Goal: Information Seeking & Learning: Compare options

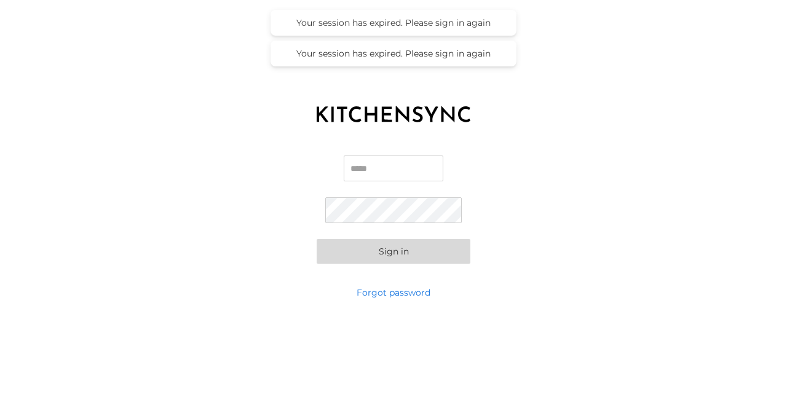
type input "**********"
click at [380, 254] on button "Sign in" at bounding box center [393, 251] width 154 height 25
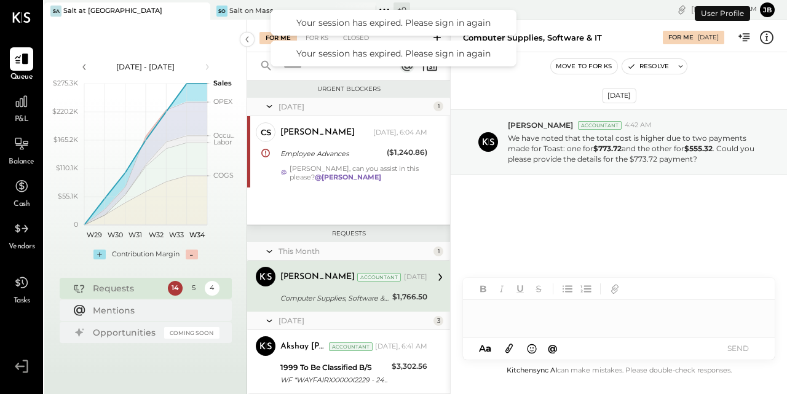
scroll to position [47, 0]
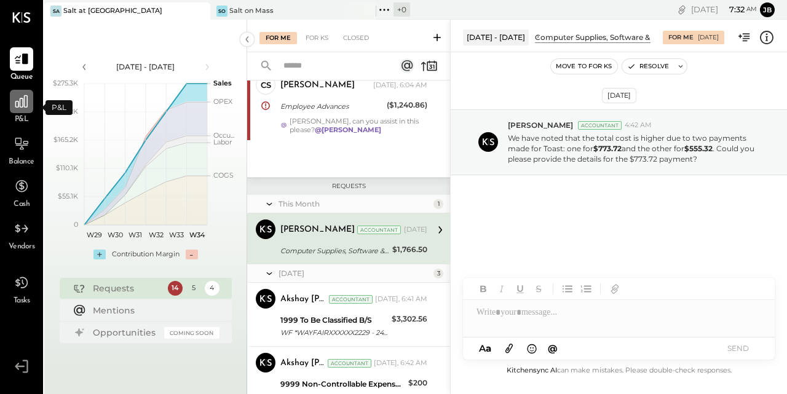
click at [22, 108] on icon at bounding box center [21, 101] width 12 height 12
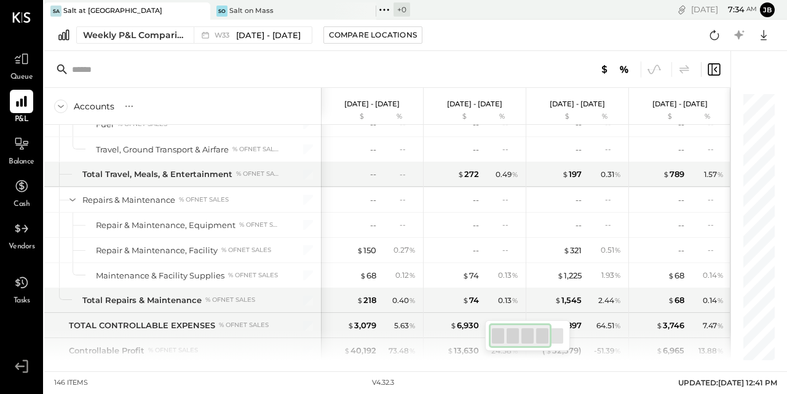
scroll to position [2608, 0]
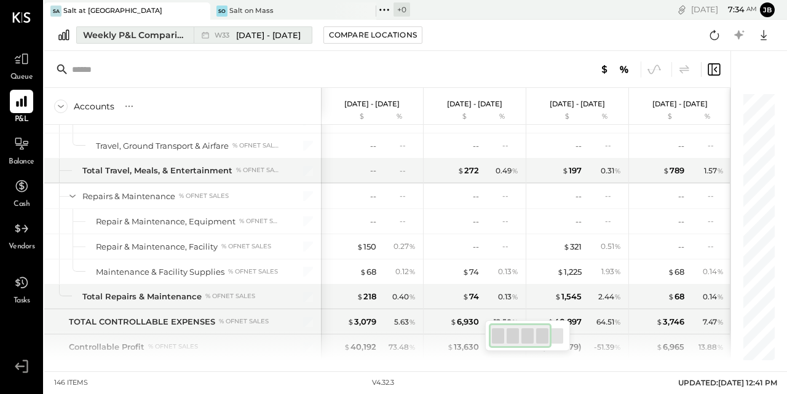
click at [135, 36] on div "Weekly P&L Comparison" at bounding box center [134, 35] width 103 height 12
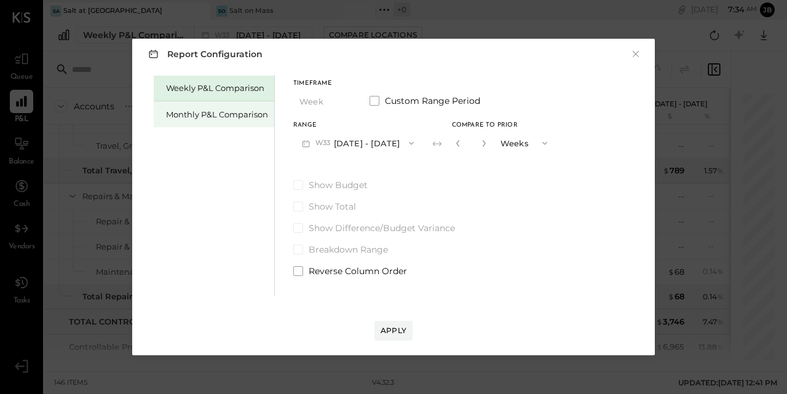
click at [219, 112] on div "Monthly P&L Comparison" at bounding box center [217, 115] width 102 height 12
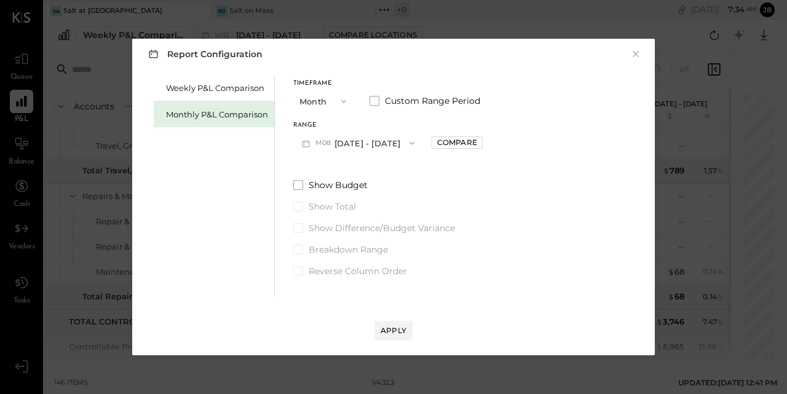
click at [337, 99] on span "button" at bounding box center [340, 101] width 16 height 10
click at [334, 124] on div "Quarter" at bounding box center [324, 123] width 60 height 22
click at [410, 141] on icon "button" at bounding box center [405, 143] width 10 height 10
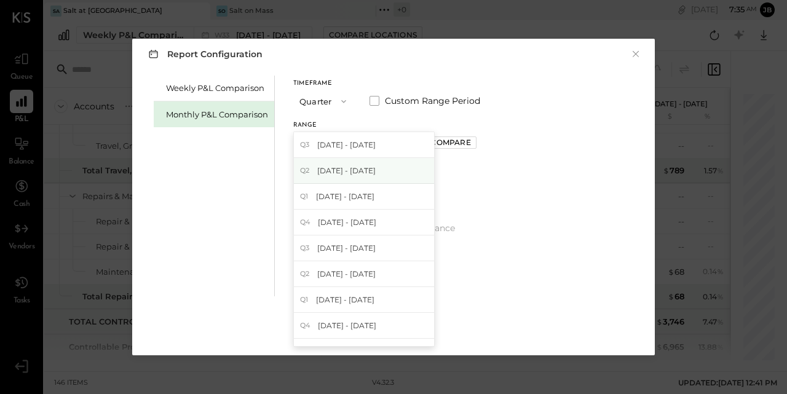
click at [402, 163] on div "Q2 [DATE] - [DATE]" at bounding box center [364, 171] width 140 height 26
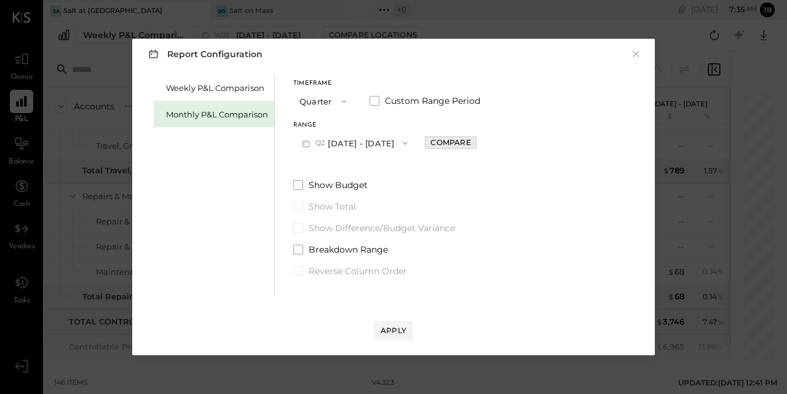
click at [466, 146] on div "Compare" at bounding box center [450, 142] width 40 height 10
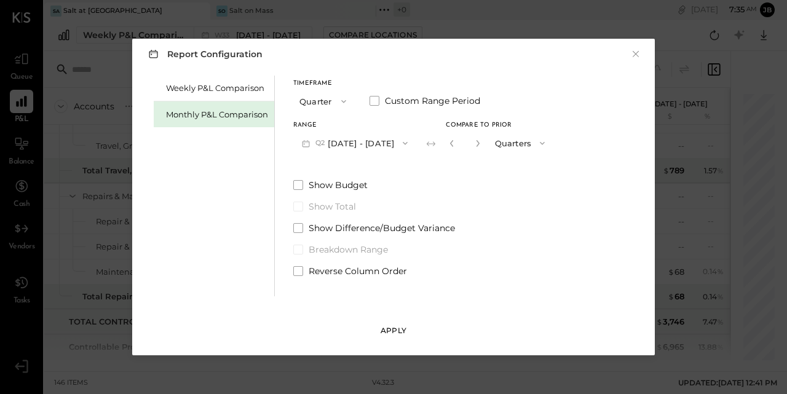
click at [394, 331] on div "Apply" at bounding box center [393, 330] width 26 height 10
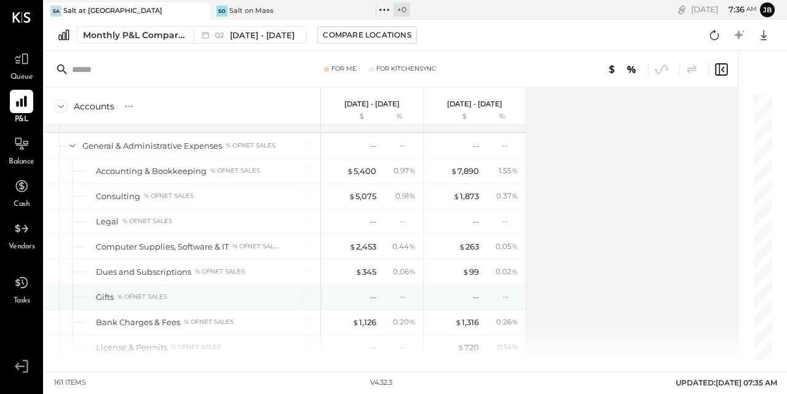
scroll to position [2280, 0]
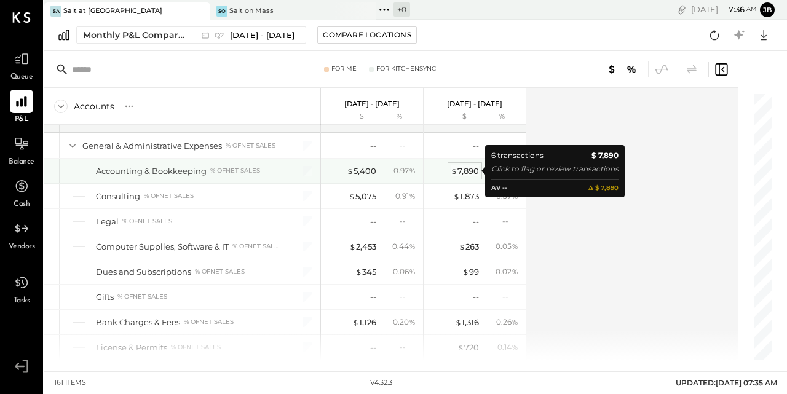
click at [474, 171] on div "$ 7,890" at bounding box center [464, 171] width 28 height 12
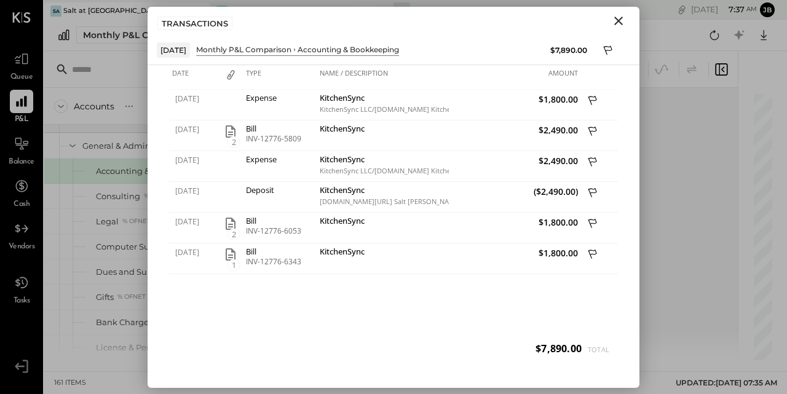
click at [618, 19] on icon "Close" at bounding box center [618, 21] width 15 height 15
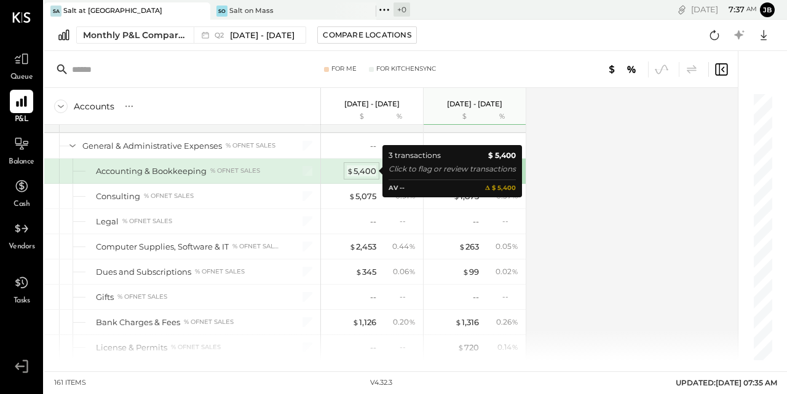
click at [361, 172] on div "$ 5,400" at bounding box center [361, 171] width 29 height 12
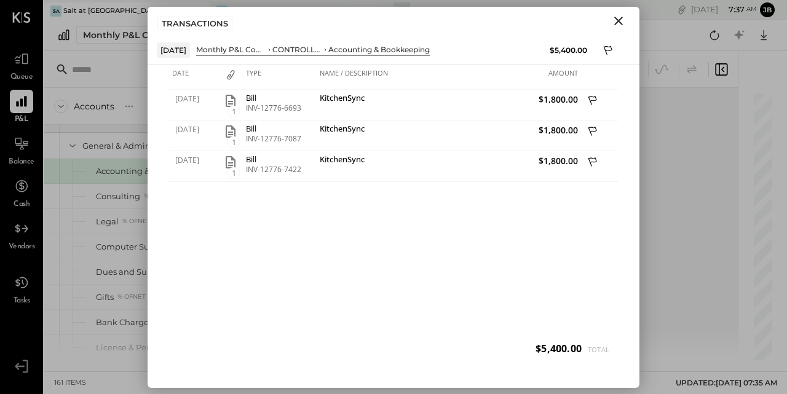
click at [618, 18] on icon "Close" at bounding box center [618, 21] width 15 height 15
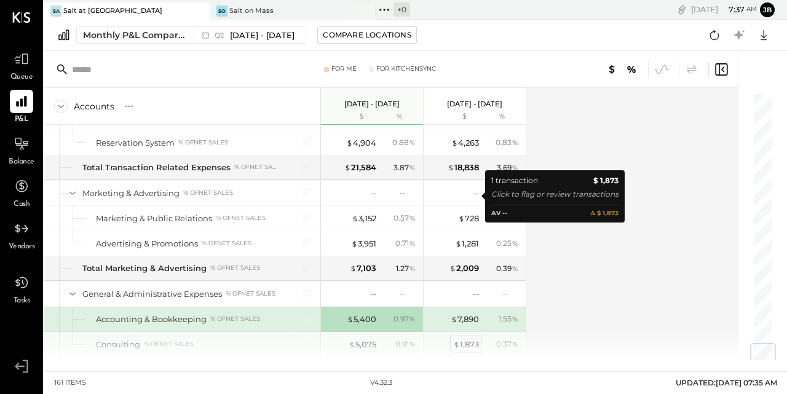
scroll to position [2130, 0]
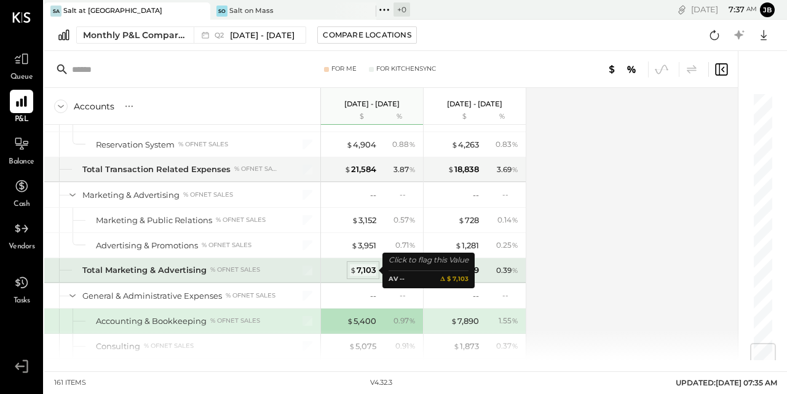
click at [363, 268] on div "$ 7,103" at bounding box center [363, 270] width 26 height 12
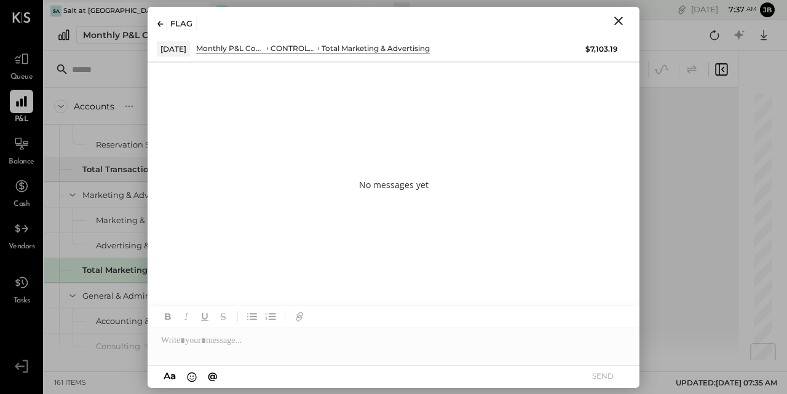
click at [617, 19] on icon "Close" at bounding box center [618, 21] width 9 height 9
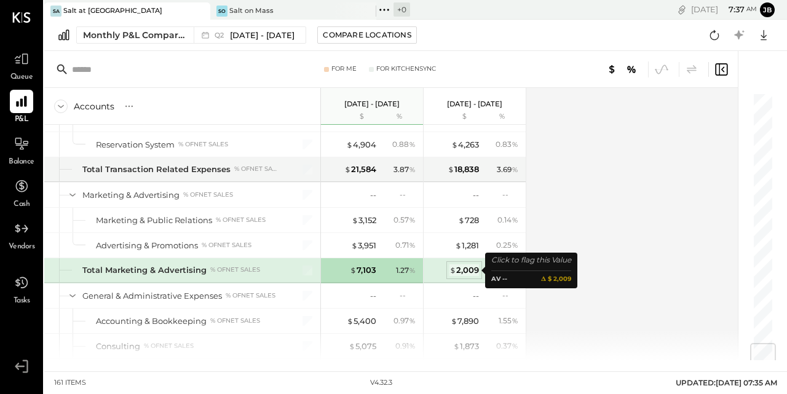
click at [466, 271] on div "$ 2,009" at bounding box center [463, 270] width 29 height 12
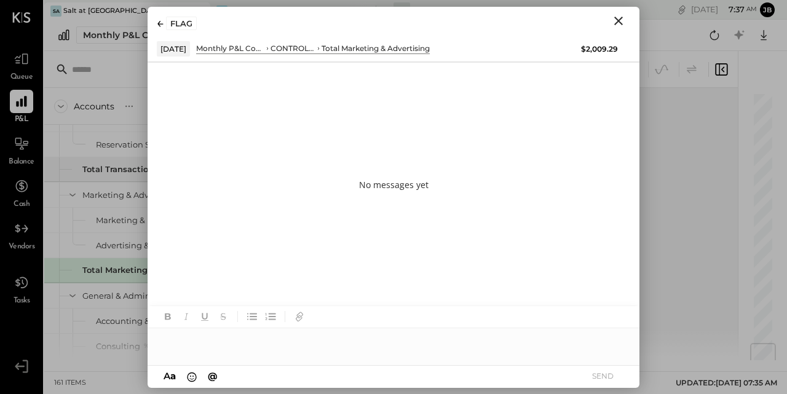
click at [619, 18] on icon "Close" at bounding box center [618, 21] width 15 height 15
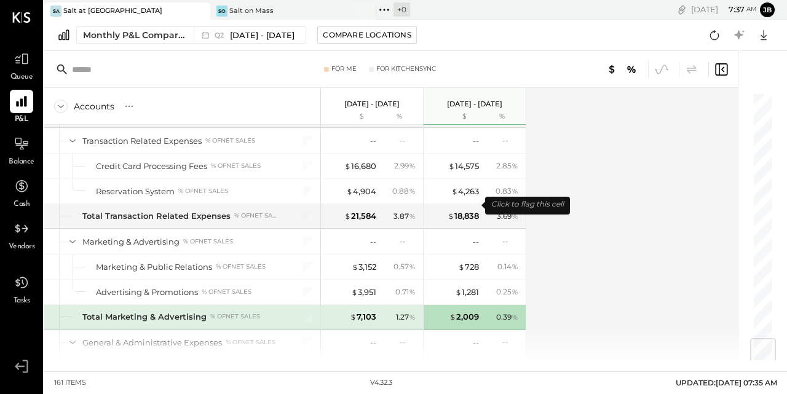
scroll to position [2090, 0]
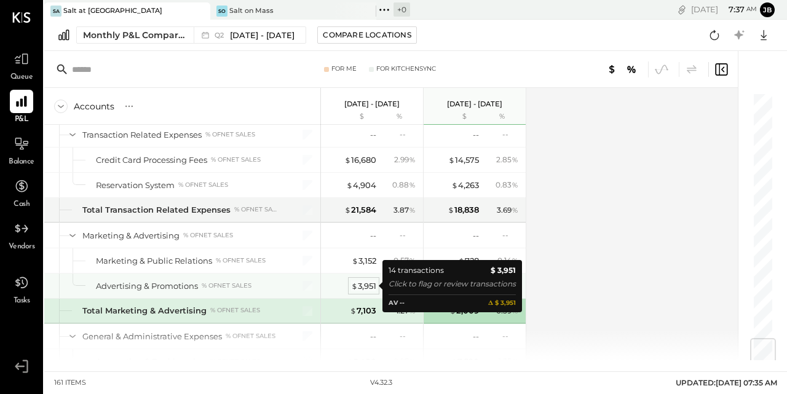
click at [364, 286] on div "$ 3,951" at bounding box center [363, 286] width 25 height 12
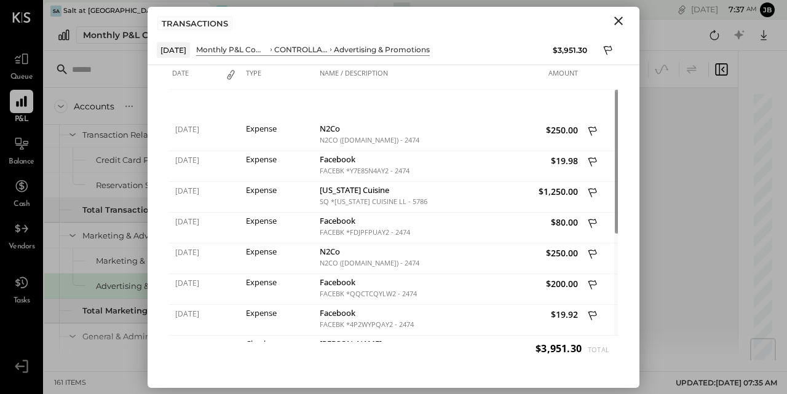
click at [619, 22] on icon "Close" at bounding box center [618, 21] width 9 height 9
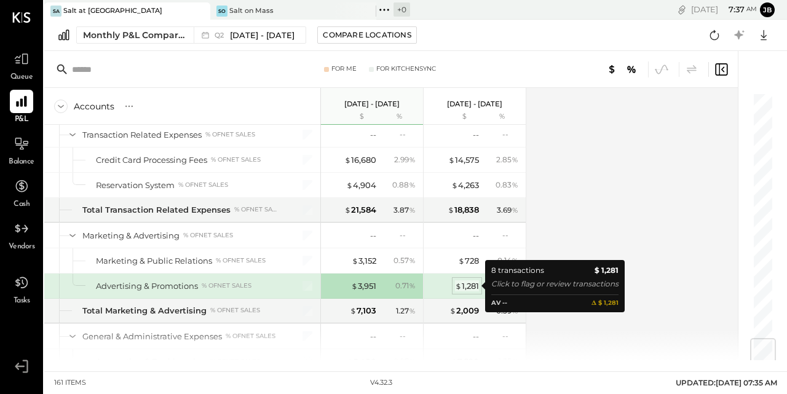
click at [466, 286] on div "$ 1,281" at bounding box center [467, 286] width 24 height 12
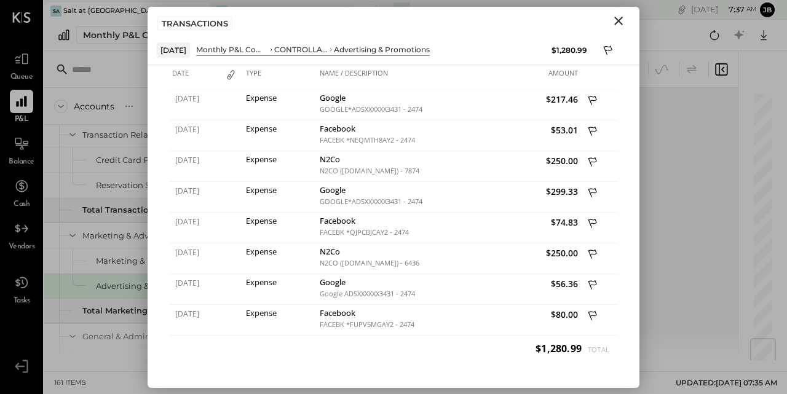
click at [619, 19] on icon "Close" at bounding box center [618, 21] width 9 height 9
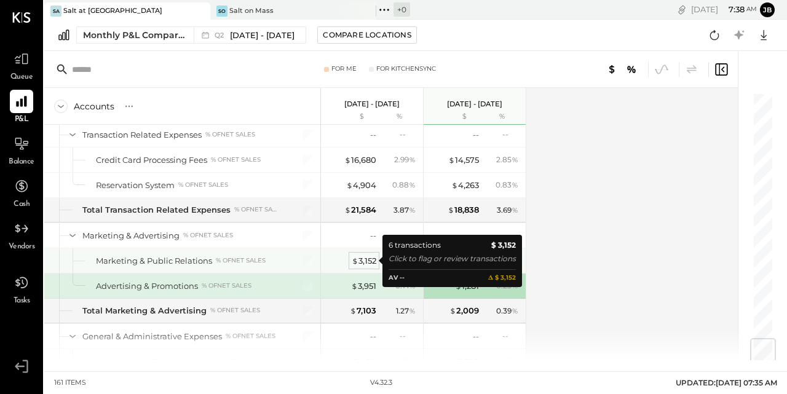
click at [364, 257] on div "$ 3,152" at bounding box center [363, 261] width 25 height 12
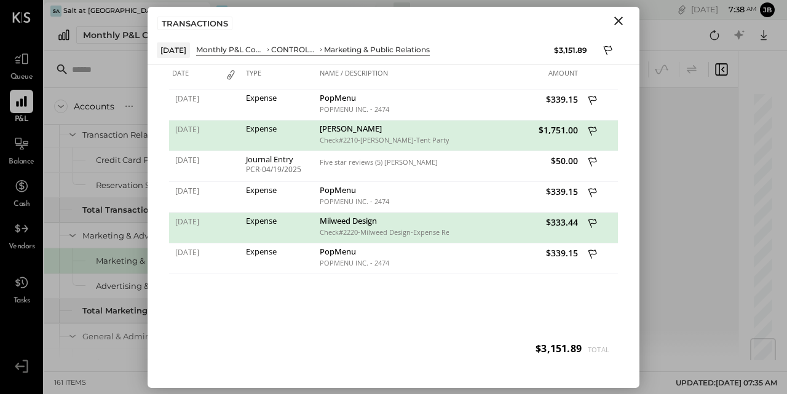
click at [618, 20] on icon "Close" at bounding box center [618, 21] width 9 height 9
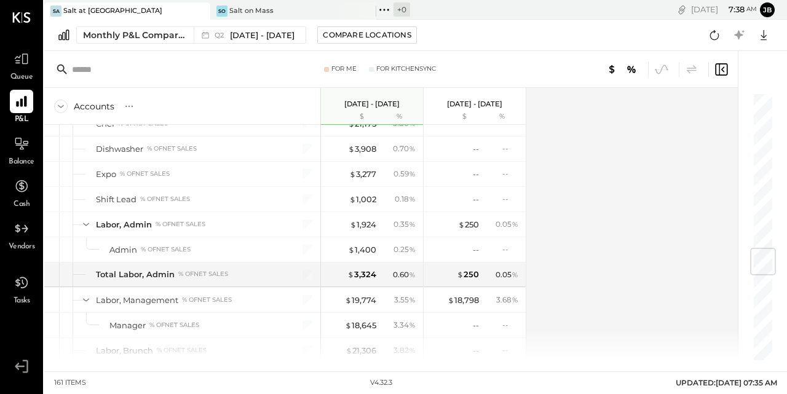
scroll to position [1320, 0]
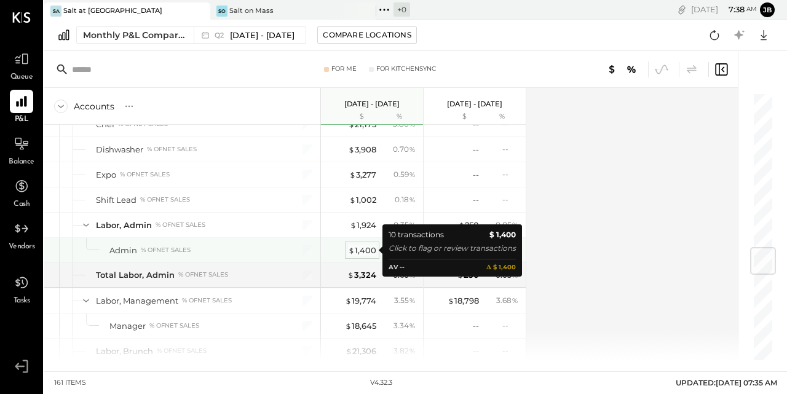
click at [360, 249] on div "$ 1,400" at bounding box center [362, 251] width 28 height 12
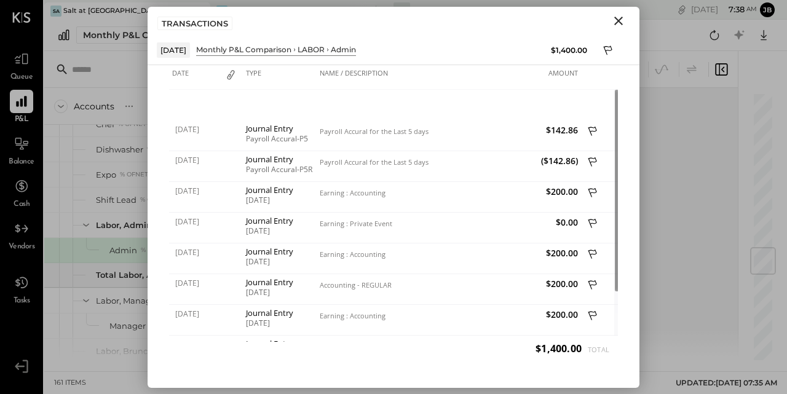
click at [619, 20] on icon "Close" at bounding box center [618, 21] width 9 height 9
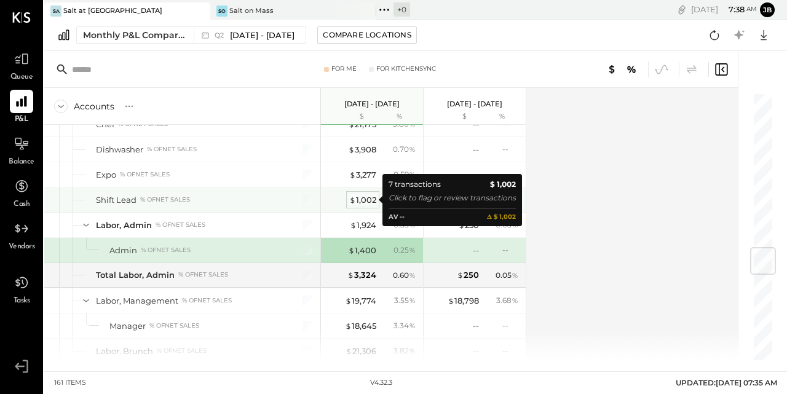
click at [366, 200] on div "$ 1,002" at bounding box center [362, 200] width 27 height 12
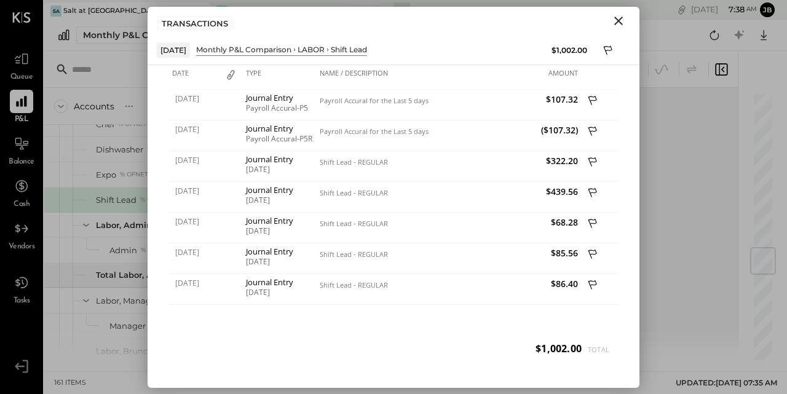
click at [621, 20] on icon "Close" at bounding box center [618, 21] width 15 height 15
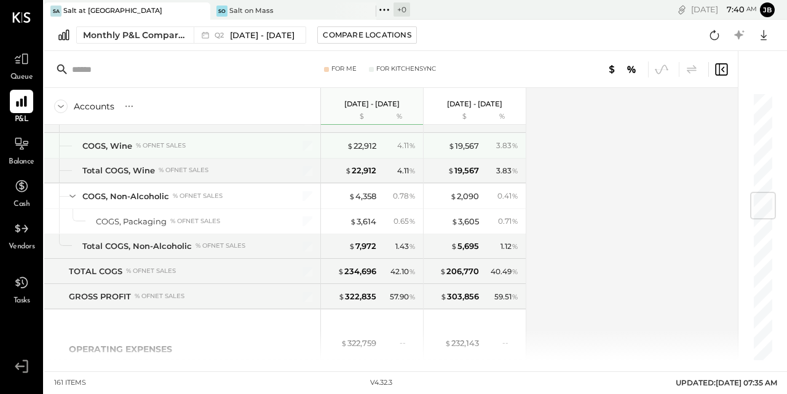
scroll to position [847, 0]
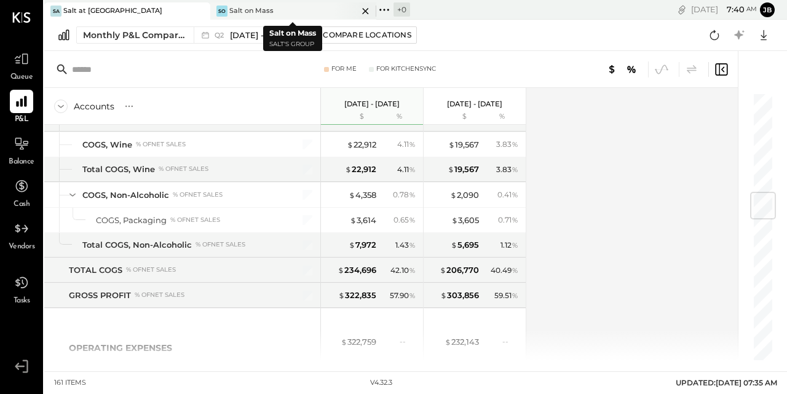
click at [267, 13] on div "Salt on Mass" at bounding box center [251, 11] width 44 height 10
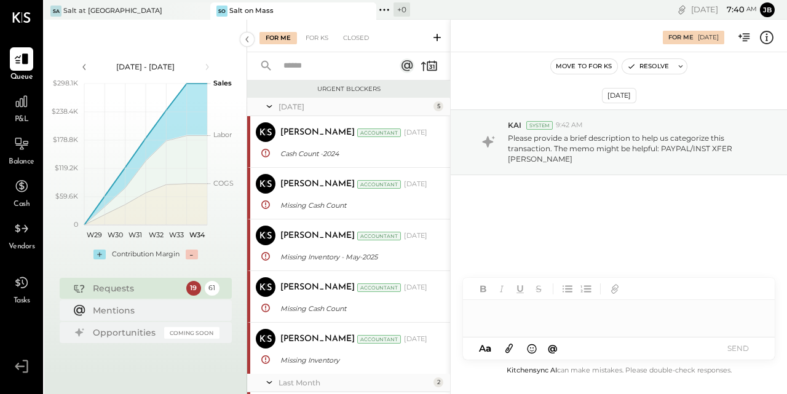
scroll to position [895, 0]
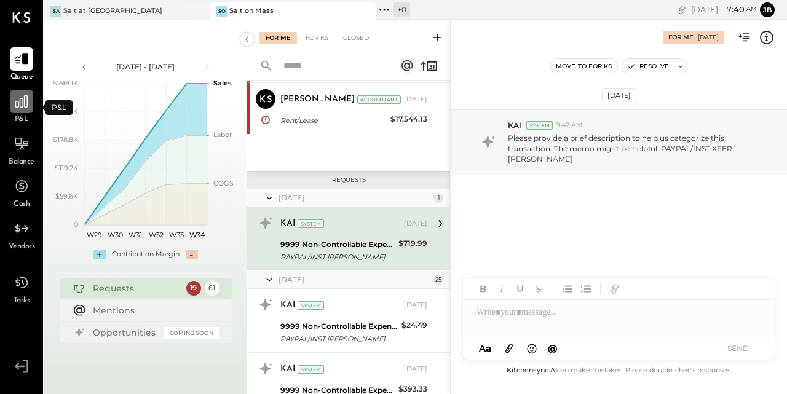
click at [24, 106] on icon at bounding box center [21, 101] width 12 height 12
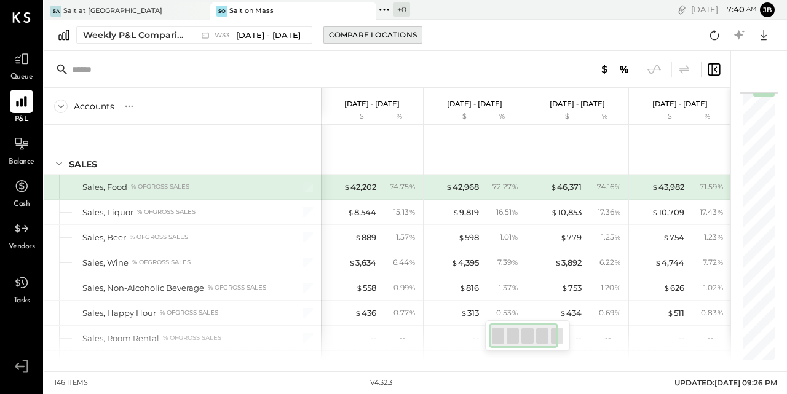
click at [363, 34] on div "Compare Locations" at bounding box center [373, 34] width 88 height 10
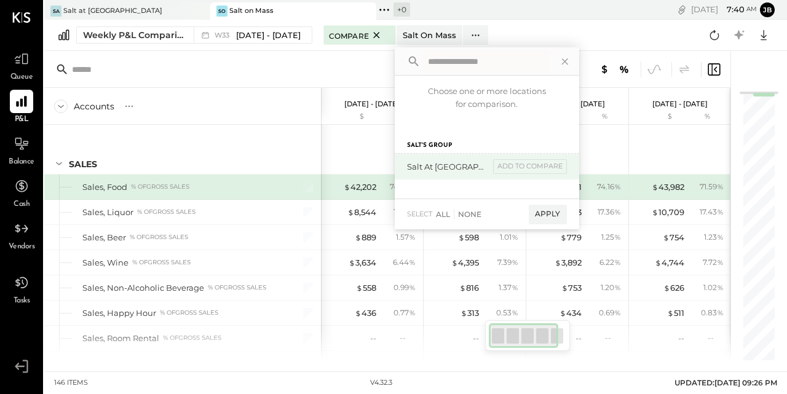
click at [418, 168] on div "Salt at [GEOGRAPHIC_DATA]" at bounding box center [448, 167] width 82 height 12
click at [434, 168] on div "Salt at [GEOGRAPHIC_DATA]" at bounding box center [448, 167] width 82 height 12
click at [505, 168] on div "add to compare" at bounding box center [530, 166] width 74 height 15
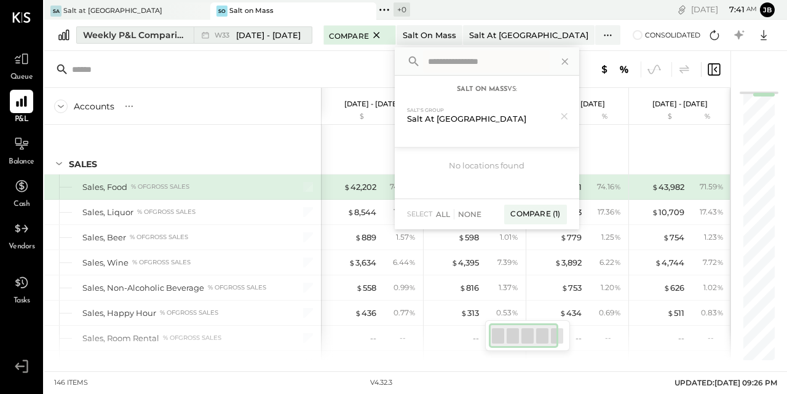
click at [171, 37] on div "Weekly P&L Comparison" at bounding box center [134, 35] width 103 height 12
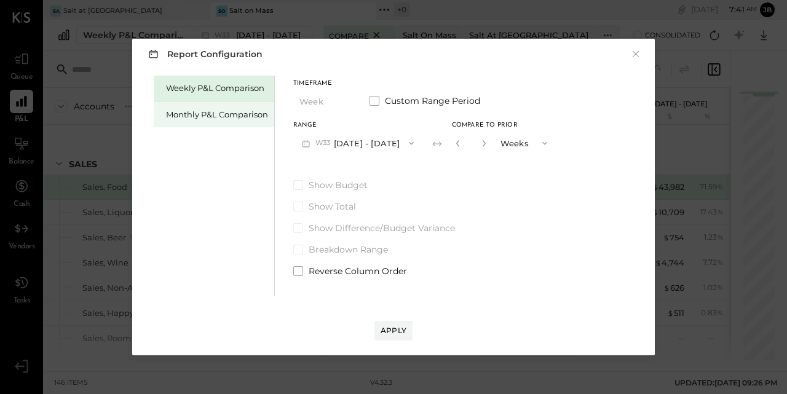
click at [206, 114] on div "Monthly P&L Comparison" at bounding box center [217, 115] width 102 height 12
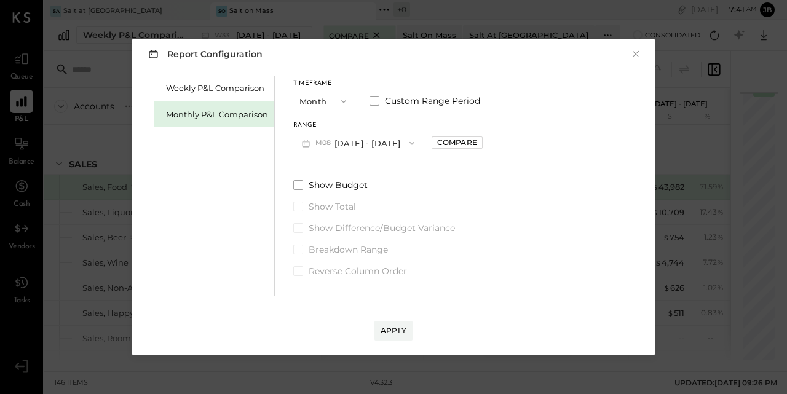
click at [325, 143] on span "M08" at bounding box center [324, 143] width 19 height 10
click at [375, 102] on span at bounding box center [374, 101] width 10 height 10
click at [339, 143] on button "[DATE]" at bounding box center [329, 142] width 73 height 23
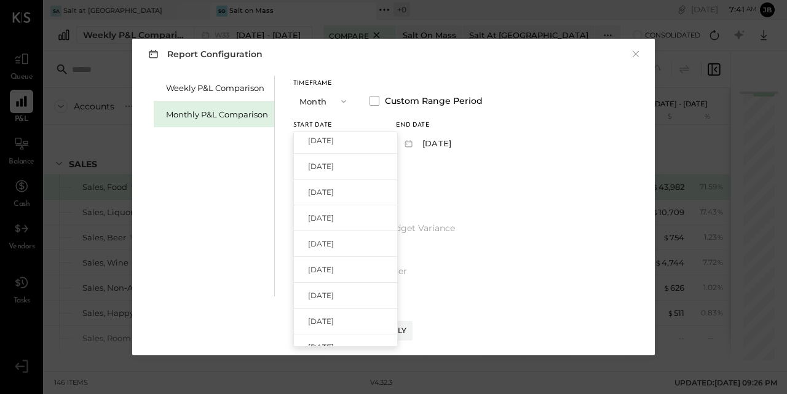
scroll to position [112, 0]
click at [328, 211] on span "[DATE]" at bounding box center [321, 213] width 26 height 10
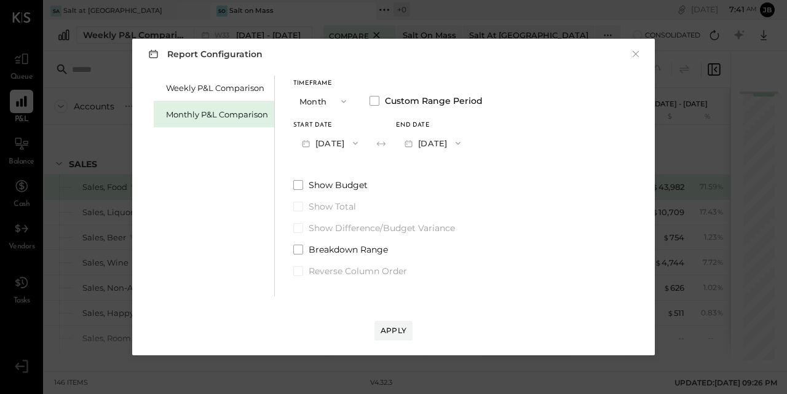
click at [444, 142] on button "[DATE]" at bounding box center [432, 142] width 73 height 23
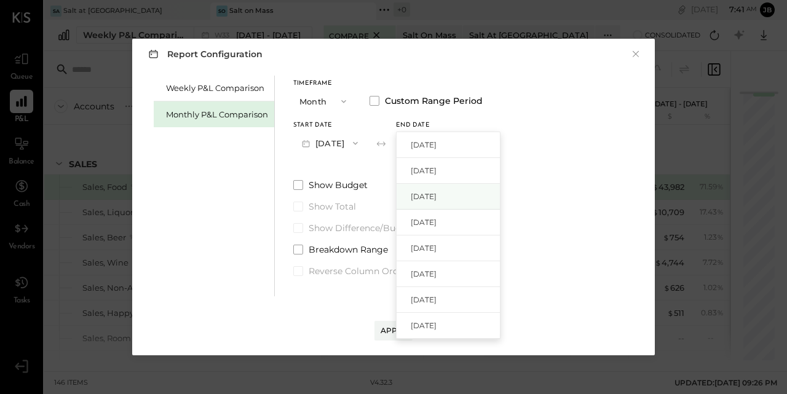
click at [436, 195] on span "[DATE]" at bounding box center [423, 196] width 26 height 10
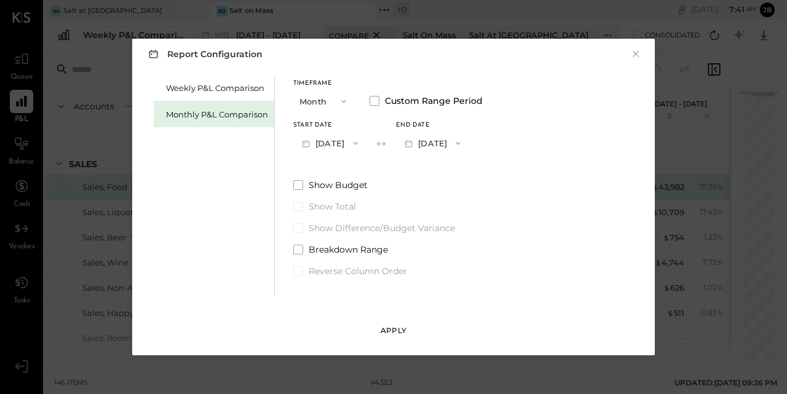
click at [394, 329] on div "Apply" at bounding box center [393, 330] width 26 height 10
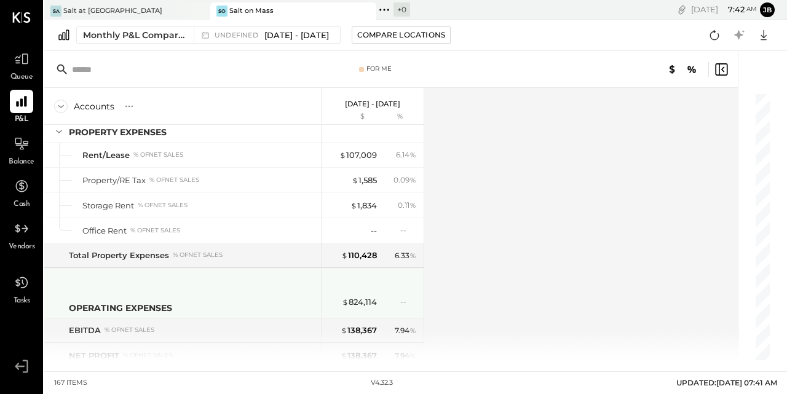
scroll to position [3644, 0]
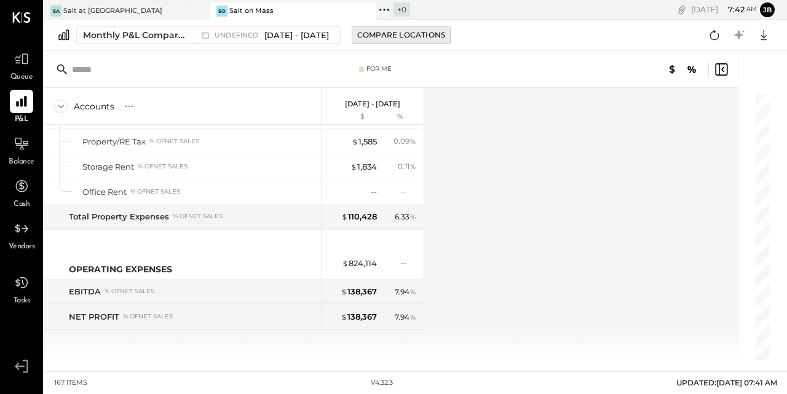
click at [404, 34] on div "Compare Locations" at bounding box center [401, 34] width 88 height 10
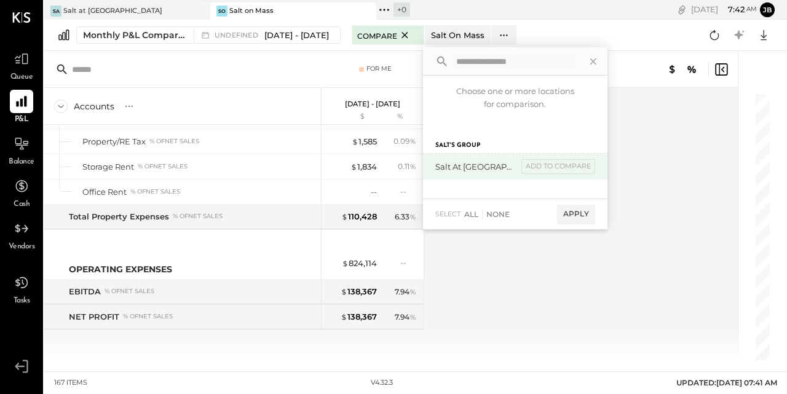
click at [467, 167] on div "Salt at [GEOGRAPHIC_DATA]" at bounding box center [476, 167] width 82 height 12
click at [564, 170] on div "add to compare" at bounding box center [558, 166] width 74 height 15
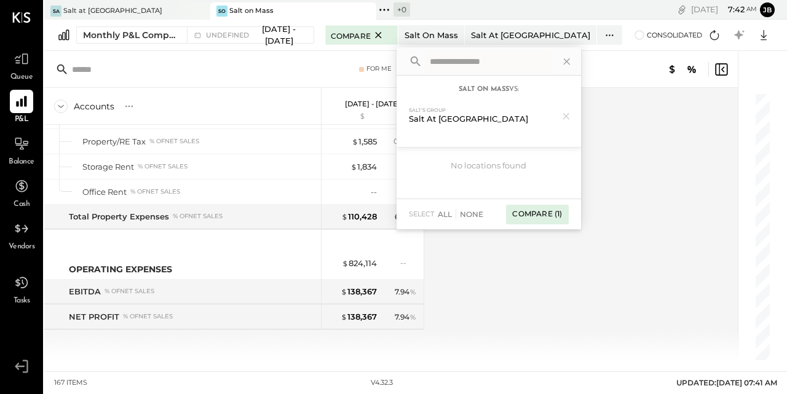
click at [568, 215] on div "Compare (1)" at bounding box center [537, 215] width 62 height 20
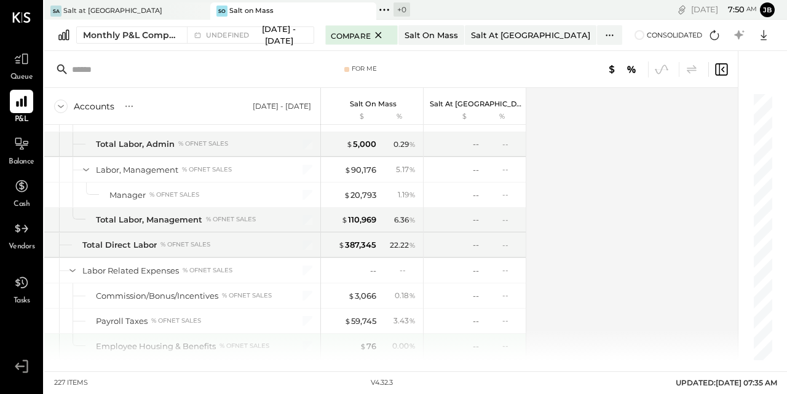
scroll to position [2507, 0]
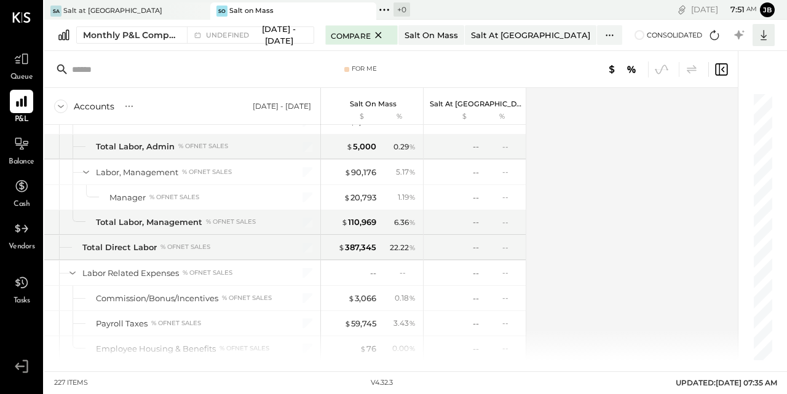
click at [764, 34] on icon at bounding box center [763, 35] width 16 height 16
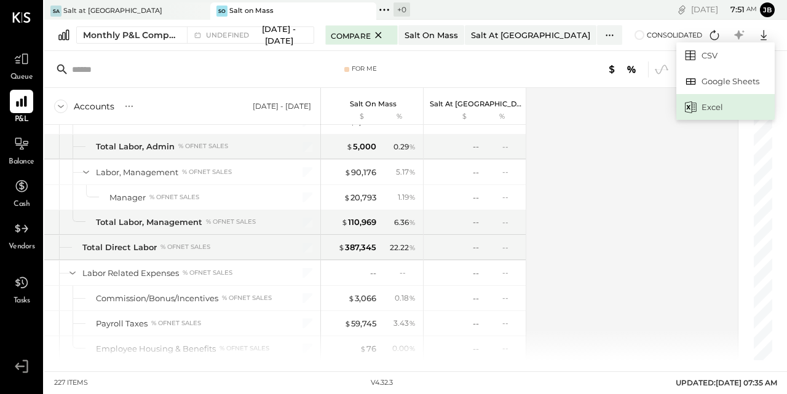
click at [713, 108] on div "Excel" at bounding box center [725, 107] width 98 height 26
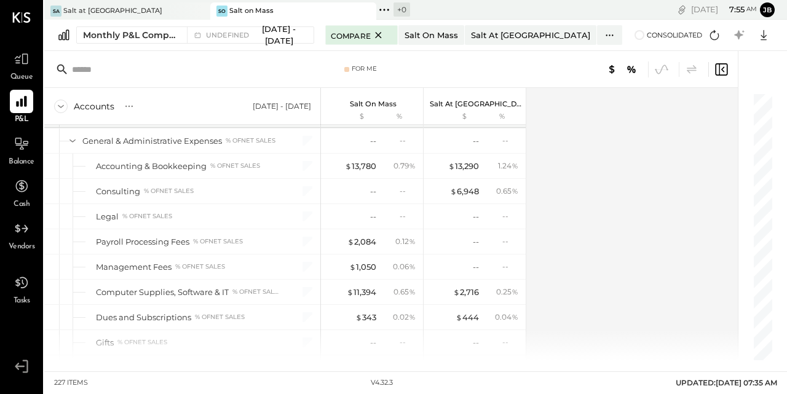
scroll to position [3345, 0]
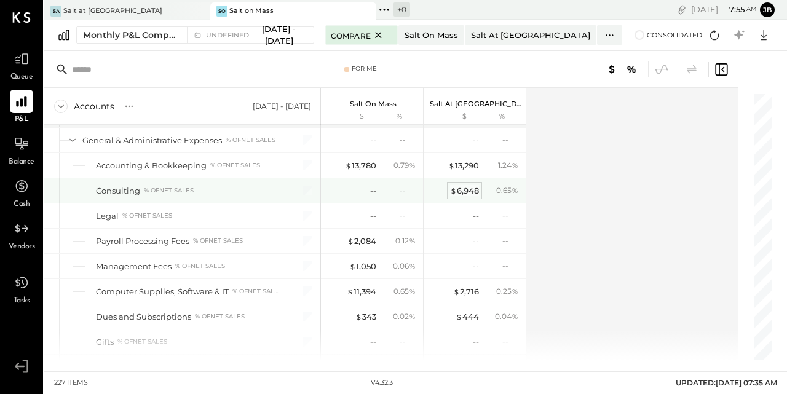
click at [466, 192] on div "$ 6,948" at bounding box center [464, 191] width 29 height 12
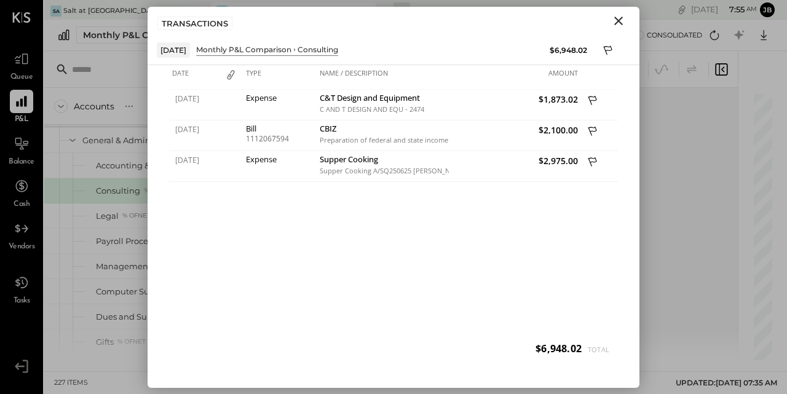
click at [617, 19] on icon "Close" at bounding box center [618, 21] width 9 height 9
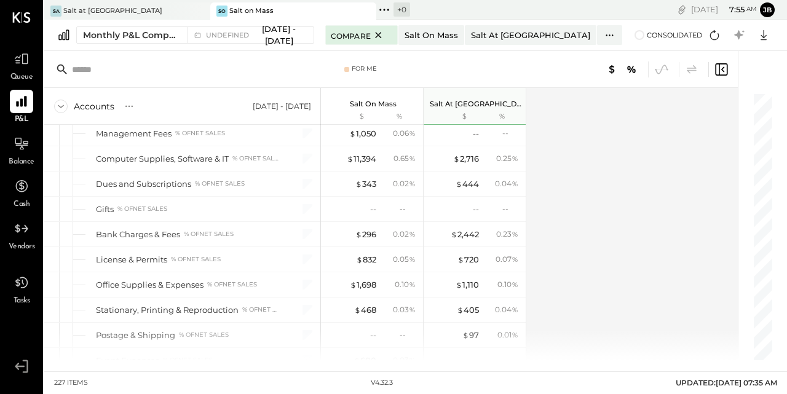
scroll to position [3479, 0]
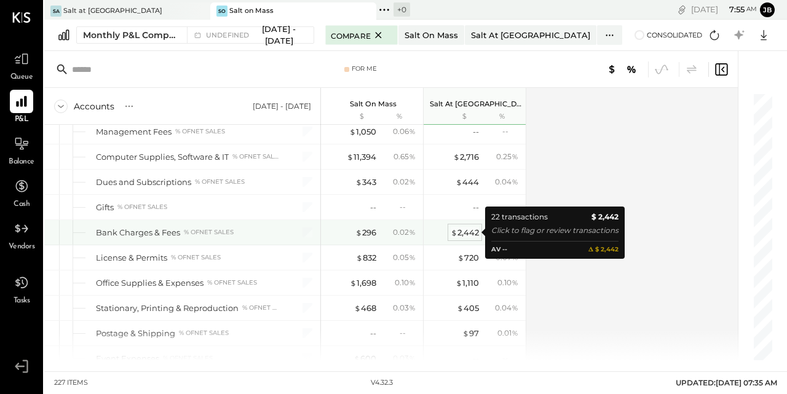
click at [465, 233] on div "$ 2,442" at bounding box center [464, 233] width 28 height 12
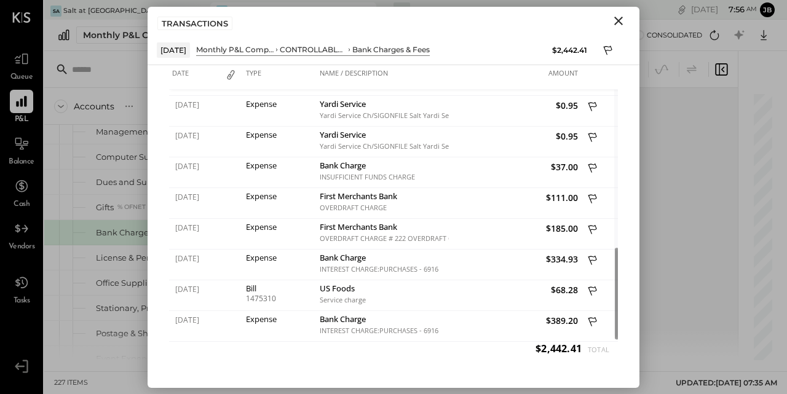
click at [619, 21] on icon "Close" at bounding box center [618, 21] width 9 height 9
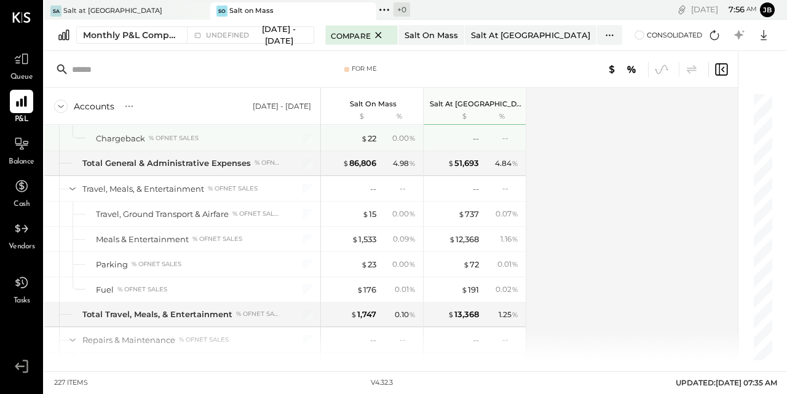
scroll to position [3851, 0]
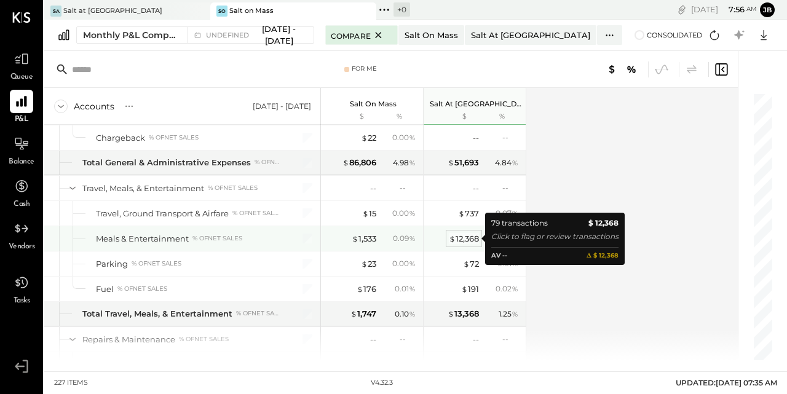
click at [463, 238] on div "$ 12,368" at bounding box center [464, 239] width 30 height 12
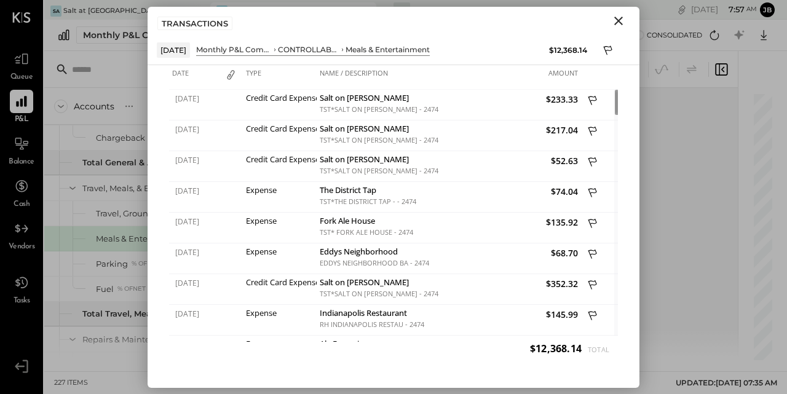
click at [619, 22] on icon "Close" at bounding box center [618, 21] width 9 height 9
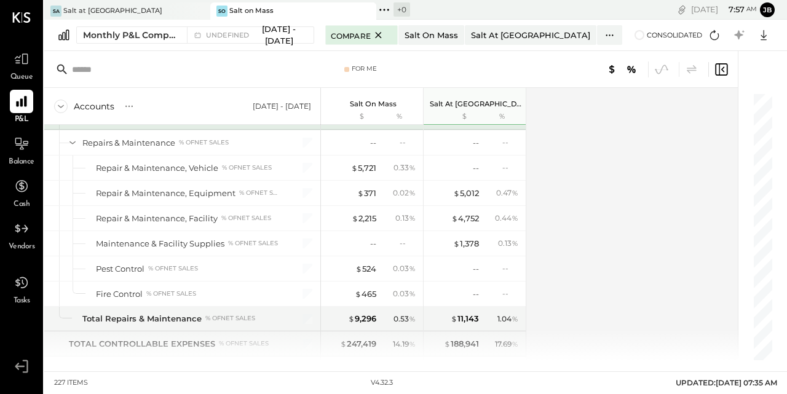
scroll to position [4051, 0]
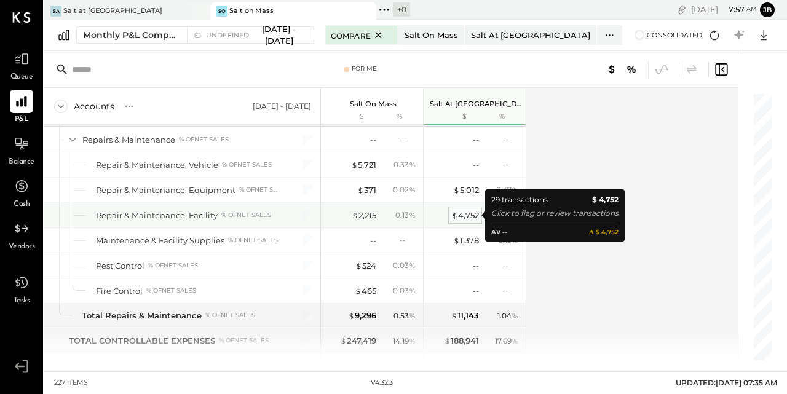
click at [465, 211] on div "$ 4,752" at bounding box center [465, 216] width 28 height 12
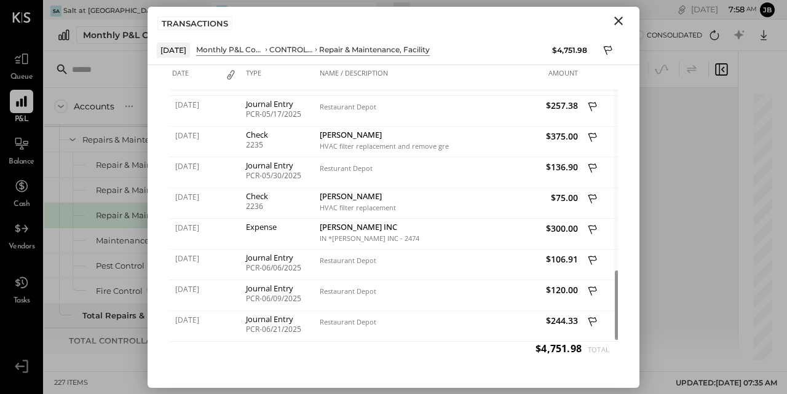
click at [620, 21] on icon "Close" at bounding box center [618, 21] width 15 height 15
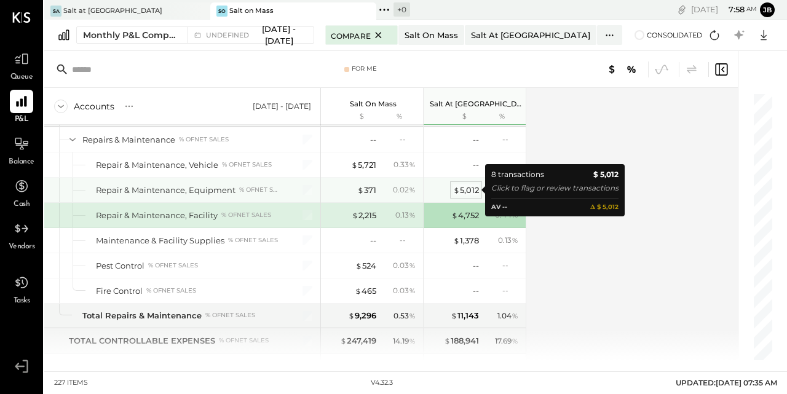
click at [464, 189] on div "$ 5,012" at bounding box center [466, 190] width 26 height 12
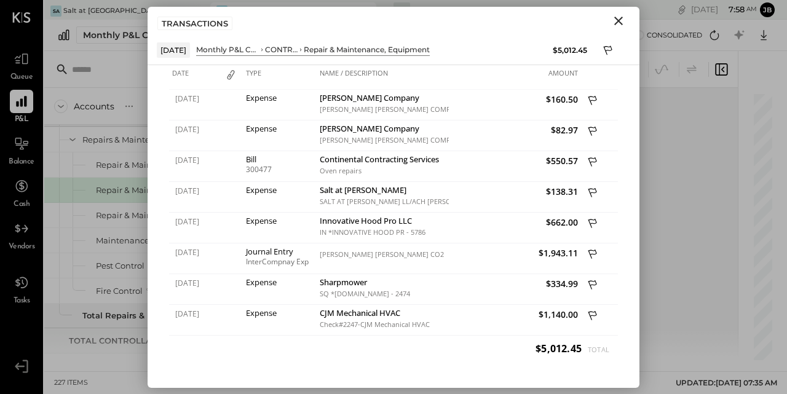
click at [618, 19] on icon "Close" at bounding box center [618, 21] width 9 height 9
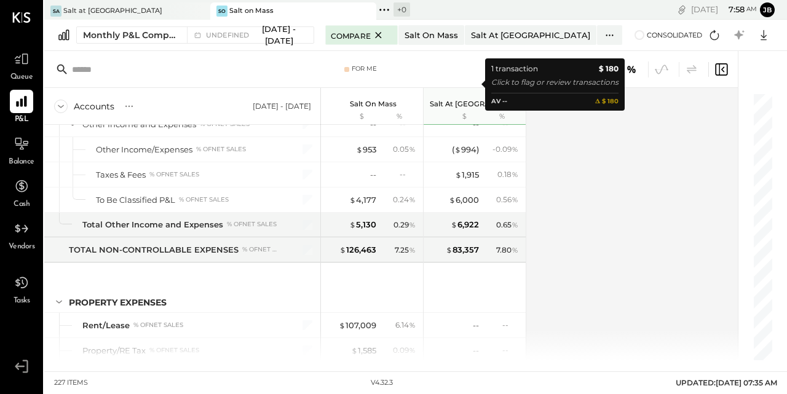
scroll to position [4646, 0]
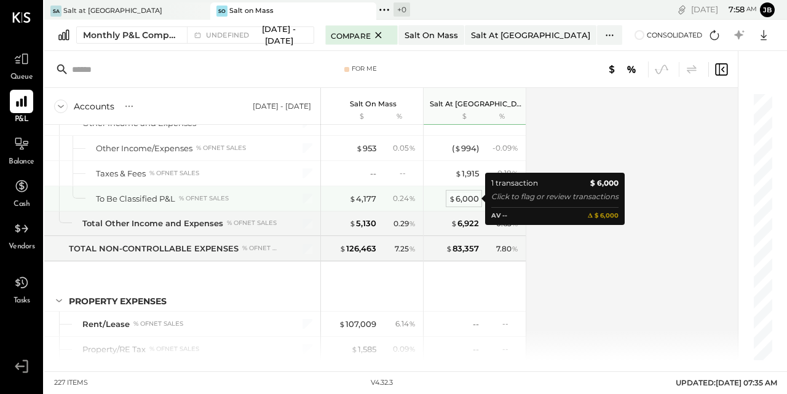
click at [465, 198] on div "$ 6,000" at bounding box center [464, 199] width 30 height 12
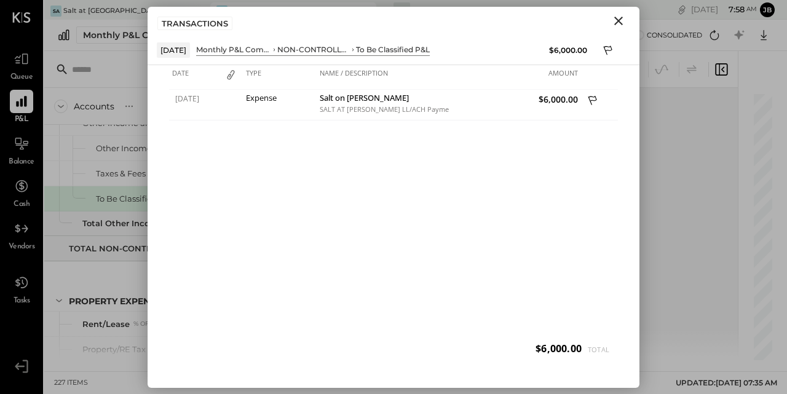
click at [614, 19] on icon "Close" at bounding box center [618, 21] width 15 height 15
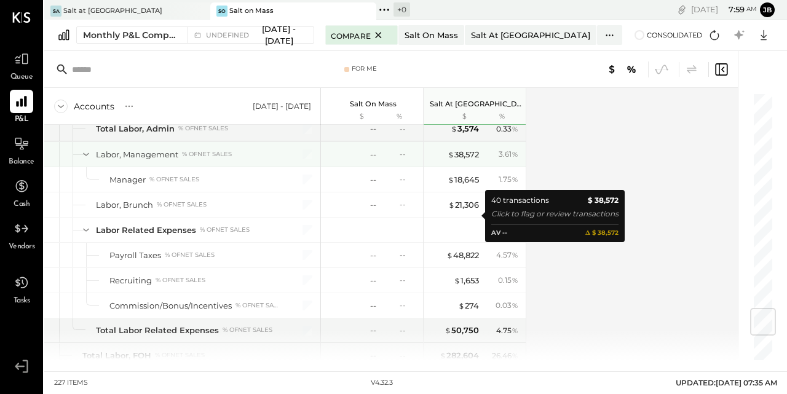
scroll to position [1820, 0]
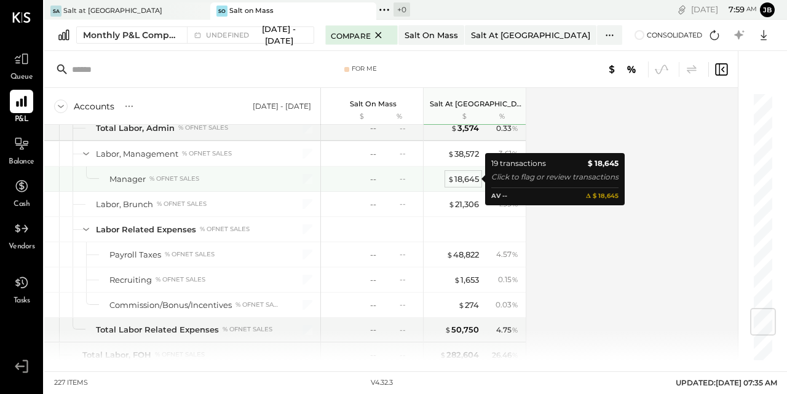
click at [460, 179] on div "$ 18,645" at bounding box center [462, 179] width 31 height 12
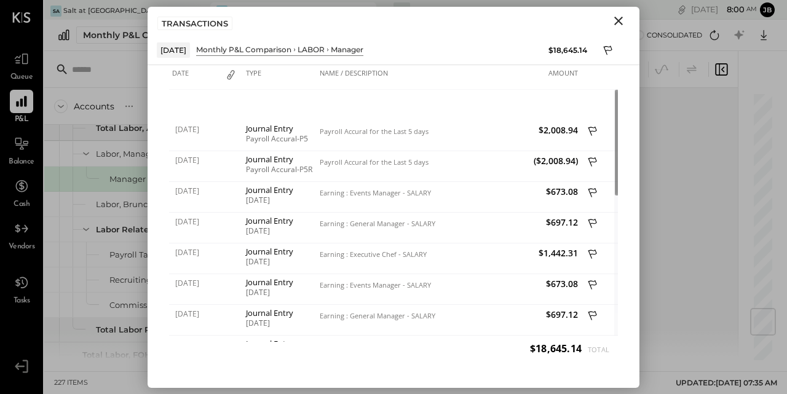
click at [620, 20] on icon "Close" at bounding box center [618, 21] width 15 height 15
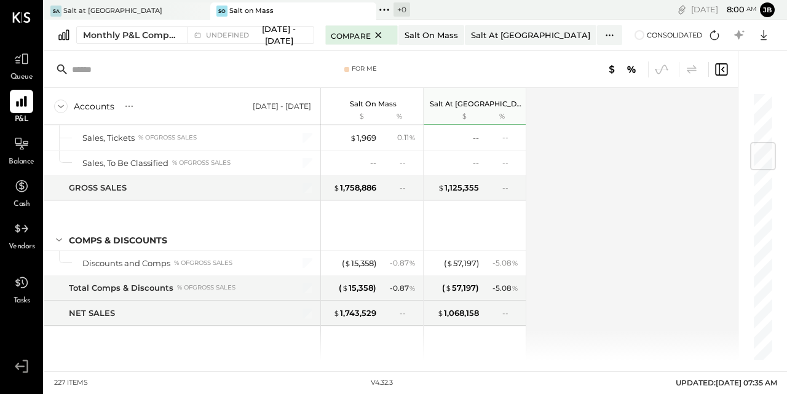
scroll to position [426, 0]
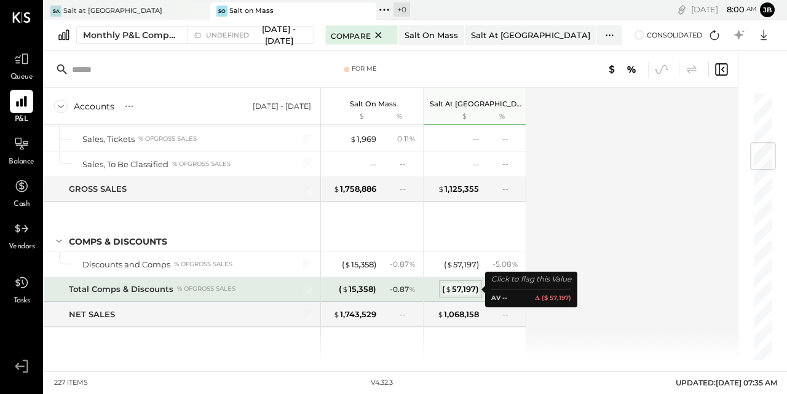
click at [461, 289] on div "( $ 57,197 )" at bounding box center [460, 289] width 37 height 12
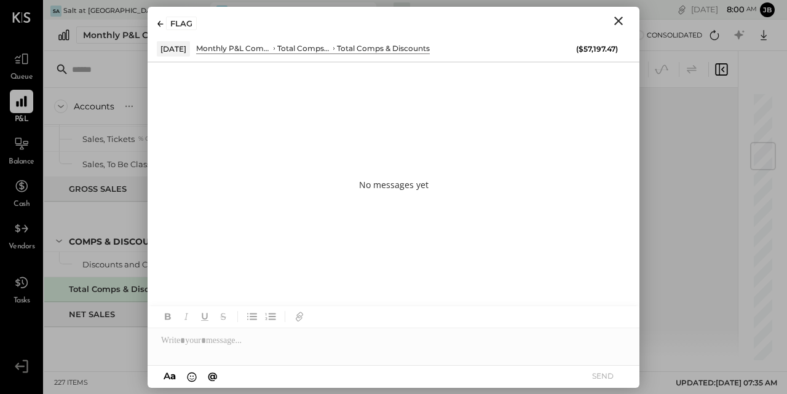
click at [618, 18] on icon "Close" at bounding box center [618, 21] width 15 height 15
